Goal: Information Seeking & Learning: Learn about a topic

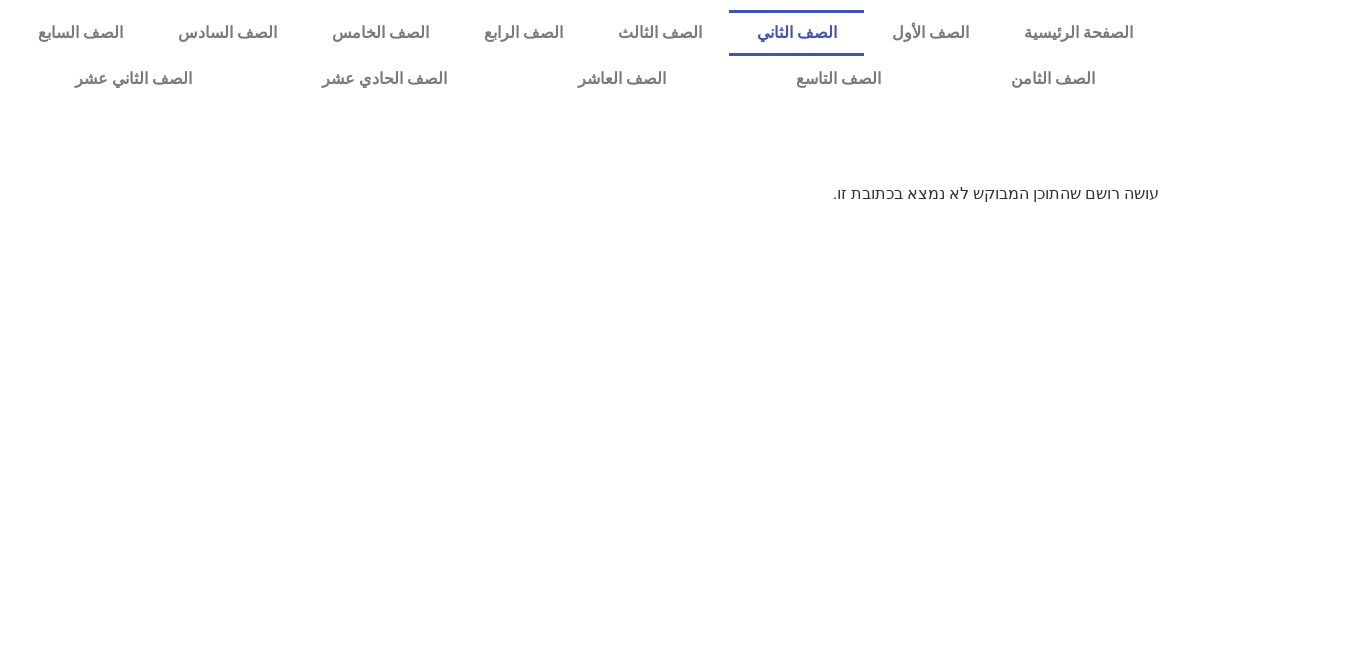
click at [864, 16] on link "الصف الثاني" at bounding box center [796, 33] width 135 height 46
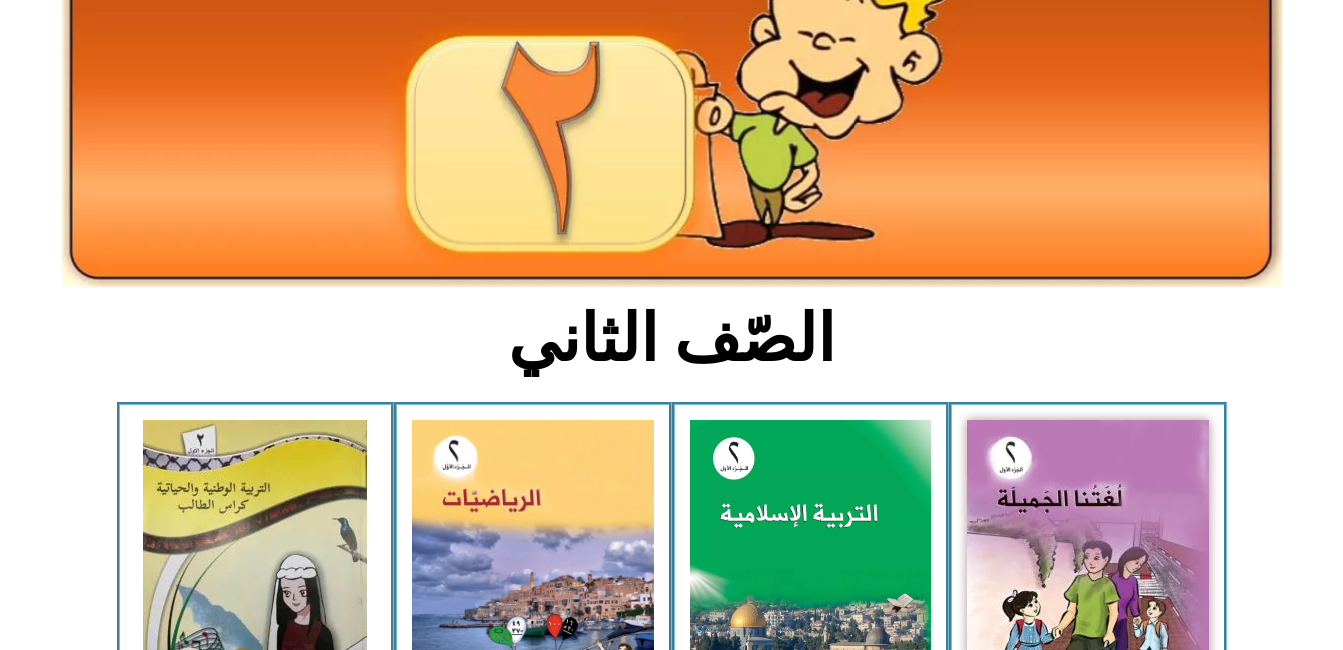
scroll to position [227, 0]
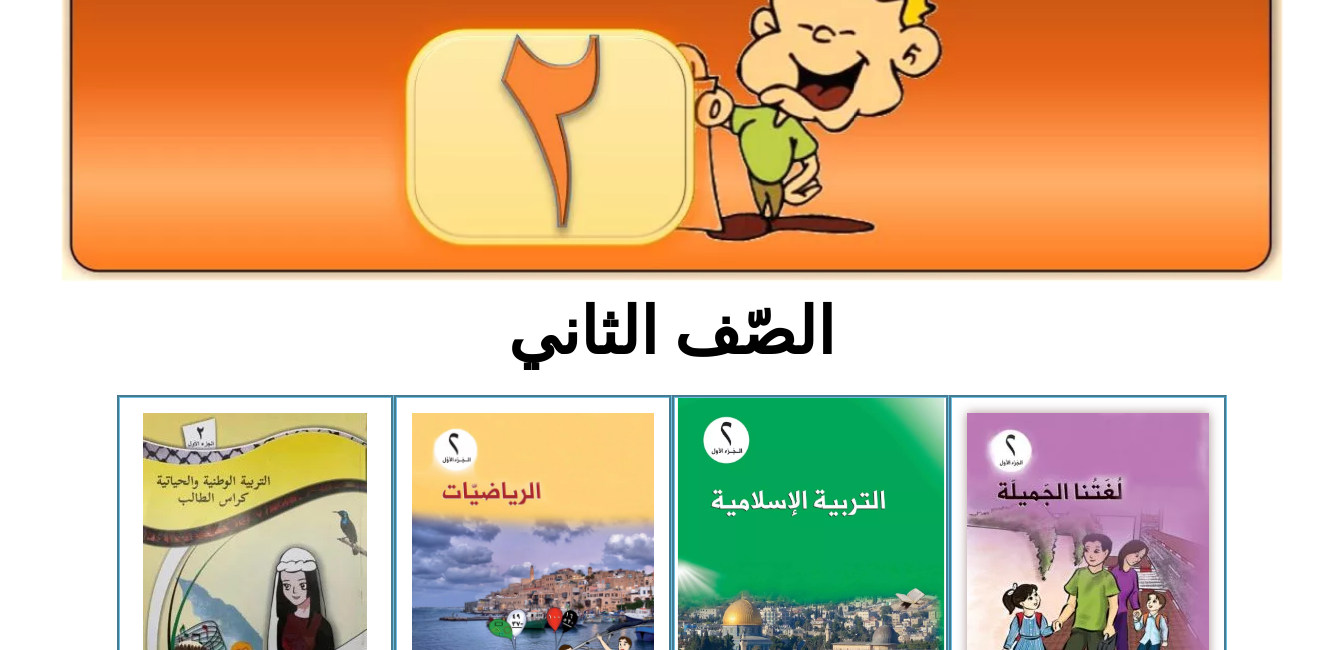
click at [882, 472] on img at bounding box center [810, 563] width 266 height 331
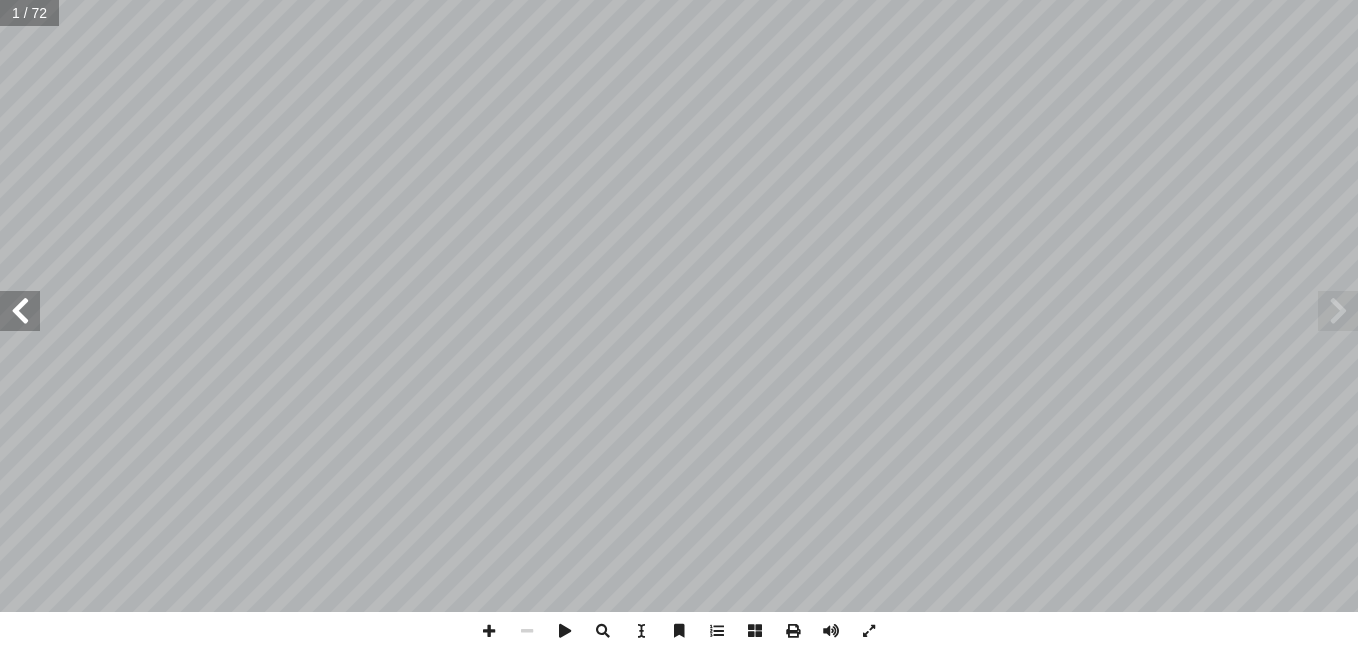
click at [16, 307] on span at bounding box center [20, 311] width 40 height 40
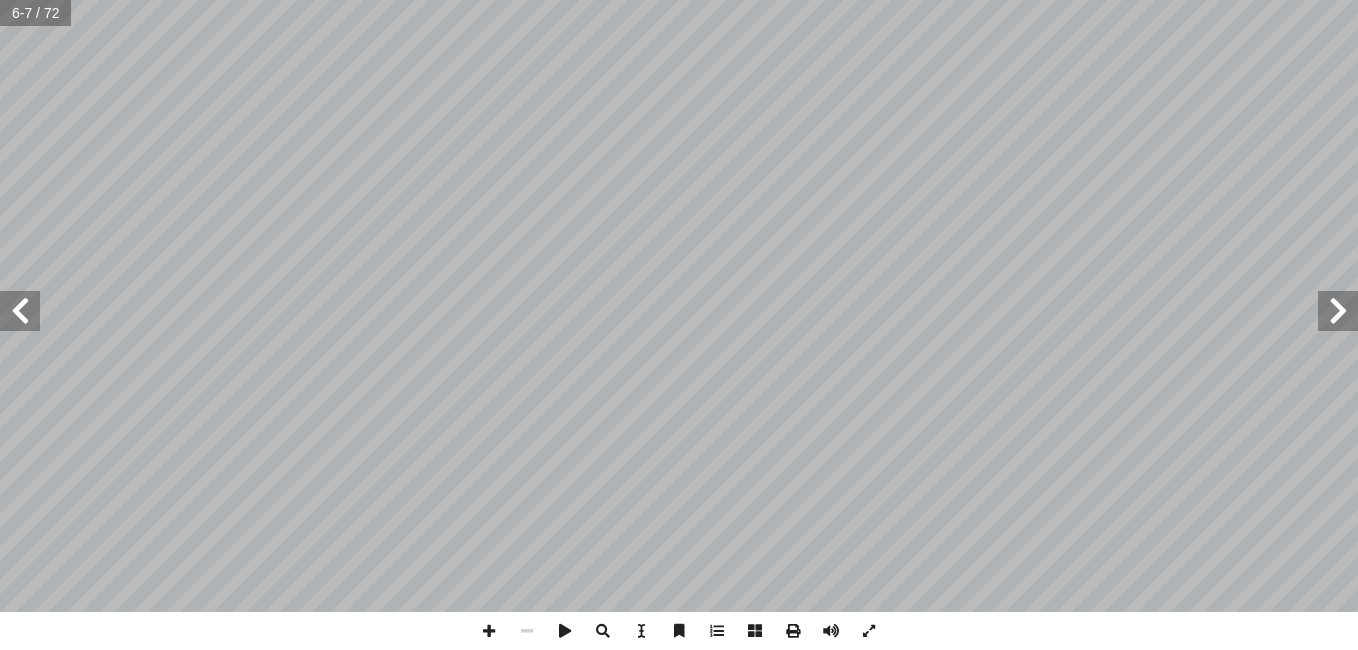
click at [16, 307] on span at bounding box center [20, 311] width 40 height 40
click at [478, 633] on span at bounding box center [489, 631] width 38 height 38
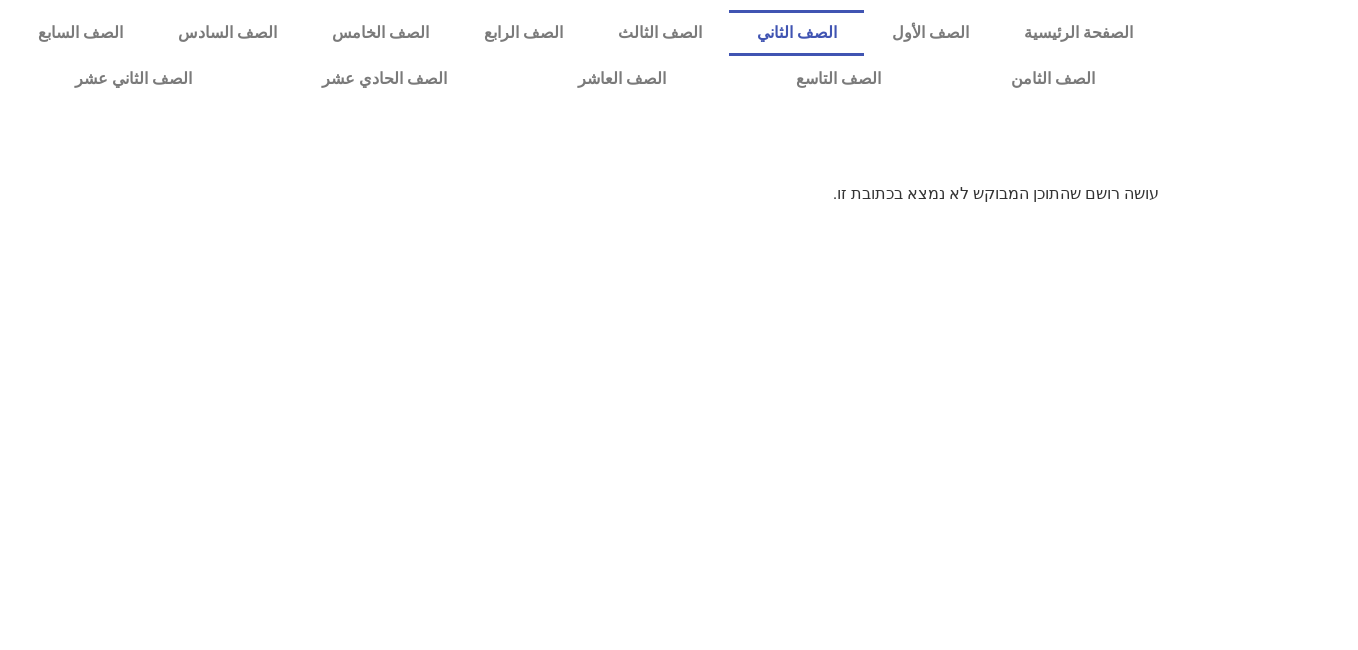
click at [864, 36] on link "الصف الثاني" at bounding box center [796, 33] width 135 height 46
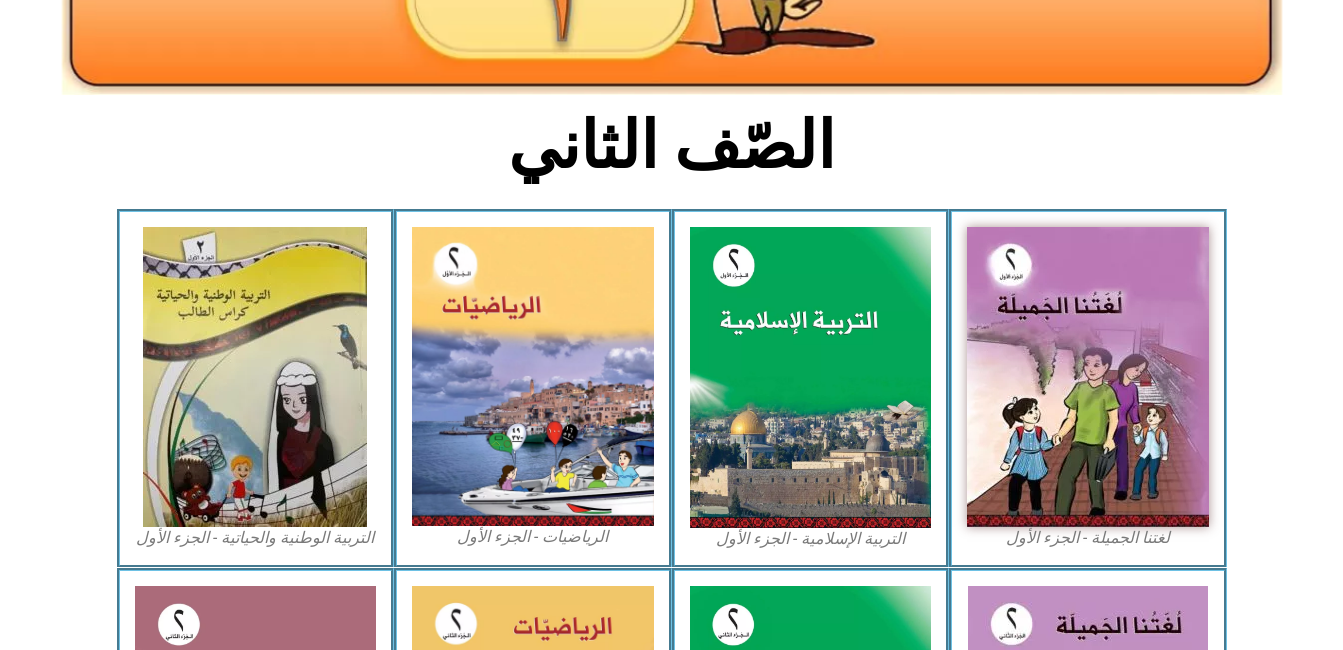
scroll to position [415, 0]
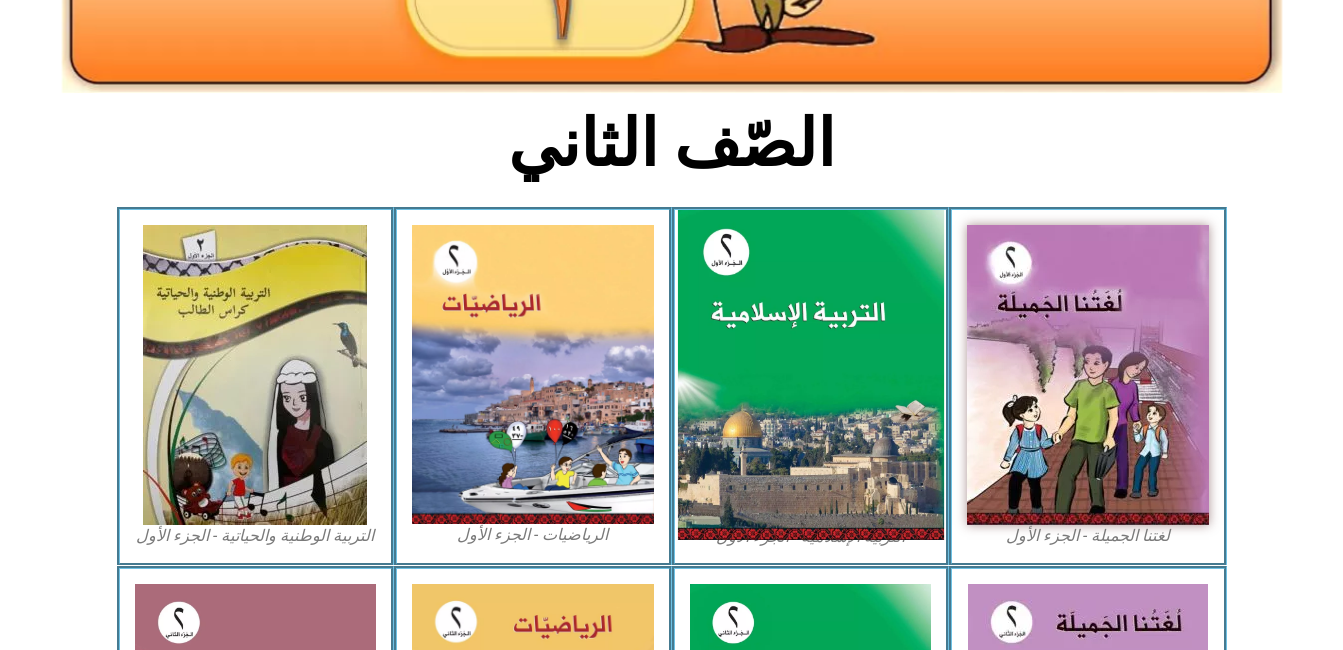
click at [792, 359] on img at bounding box center [810, 375] width 266 height 331
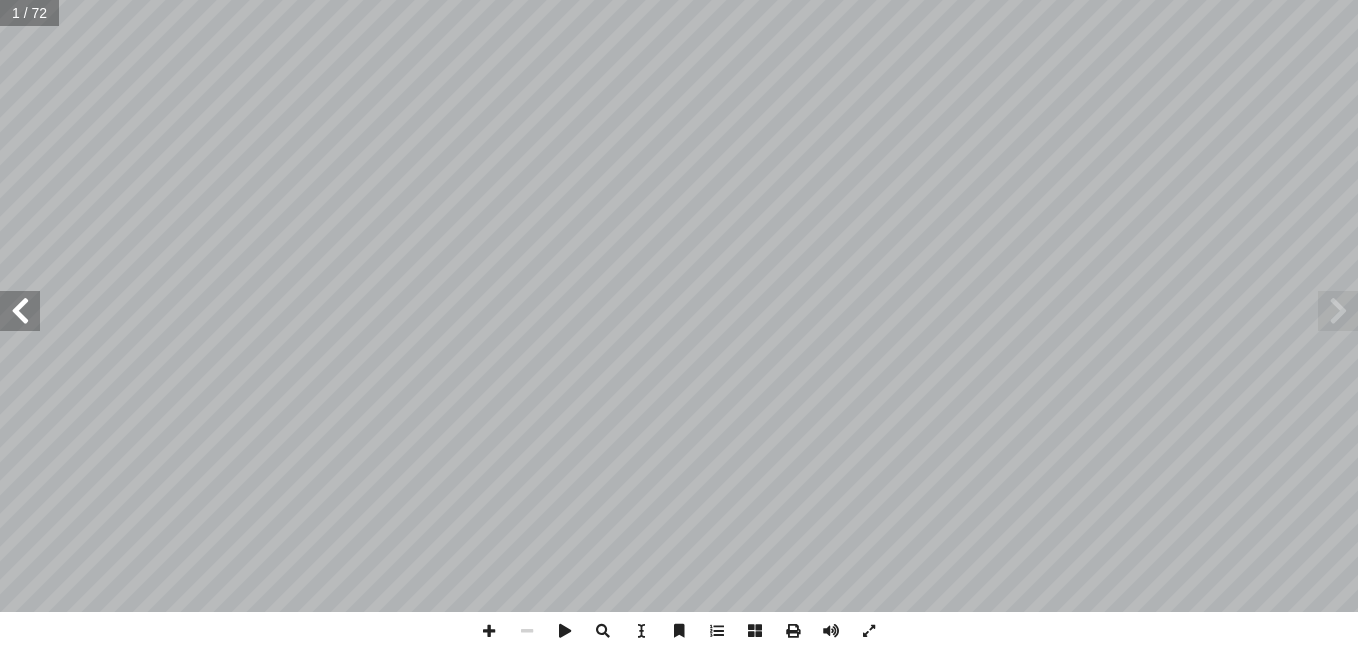
click at [24, 312] on span at bounding box center [20, 311] width 40 height 40
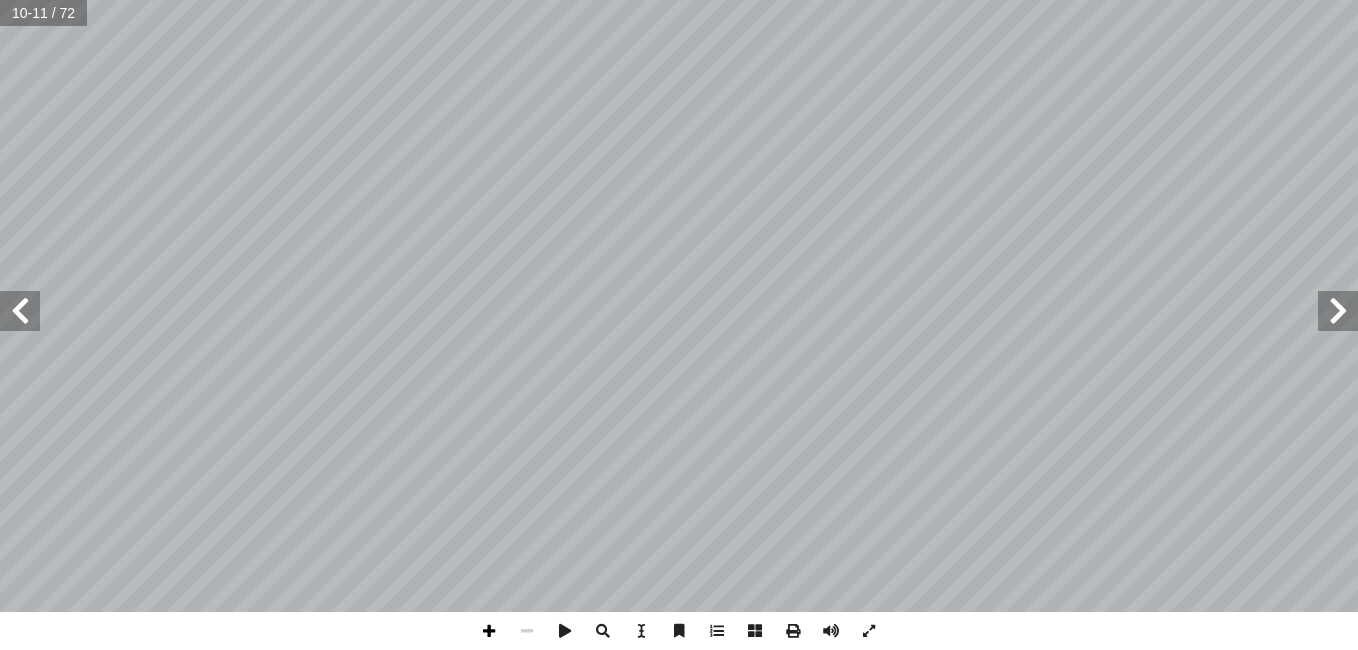
click at [482, 632] on span at bounding box center [489, 631] width 38 height 38
click at [31, 323] on span at bounding box center [20, 311] width 40 height 40
